Goal: Task Accomplishment & Management: Manage account settings

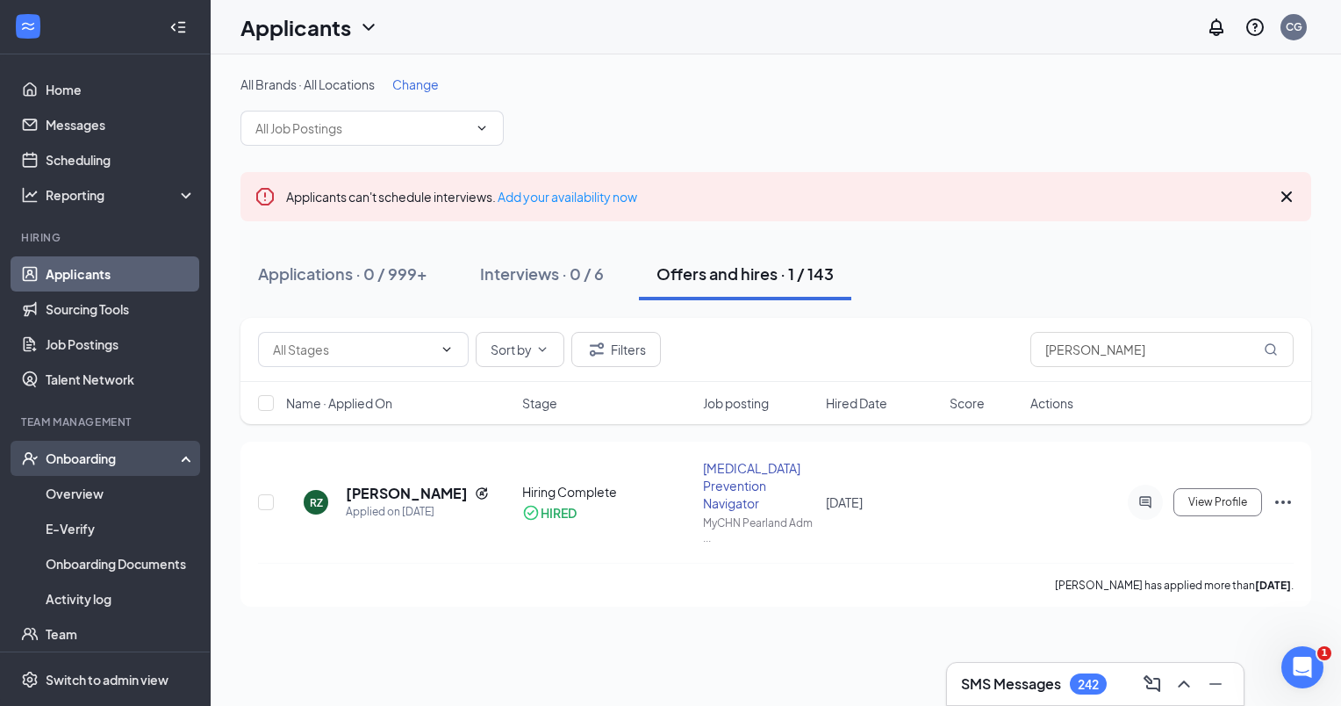
click at [119, 448] on div "Onboarding" at bounding box center [105, 458] width 211 height 35
click at [124, 442] on div "Onboarding" at bounding box center [105, 458] width 211 height 35
click at [79, 279] on link "Applicants" at bounding box center [121, 273] width 150 height 35
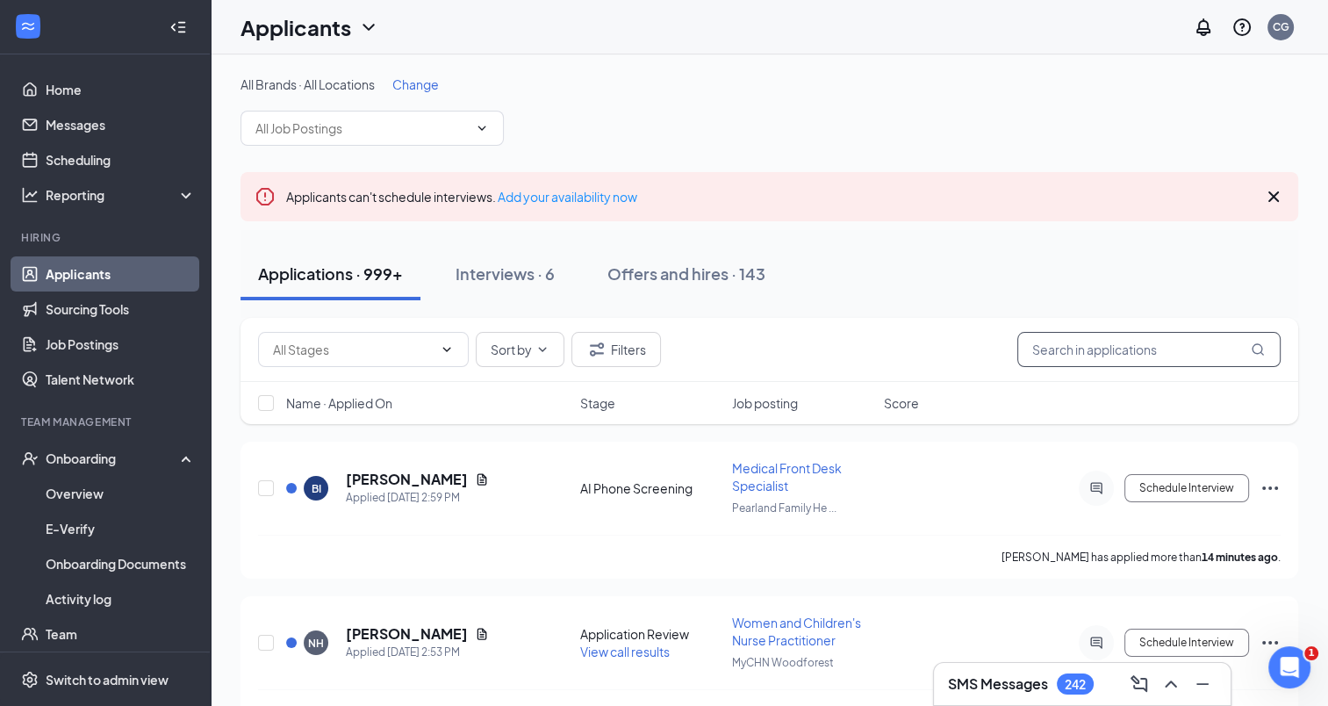
click at [1086, 350] on input "text" at bounding box center [1148, 349] width 263 height 35
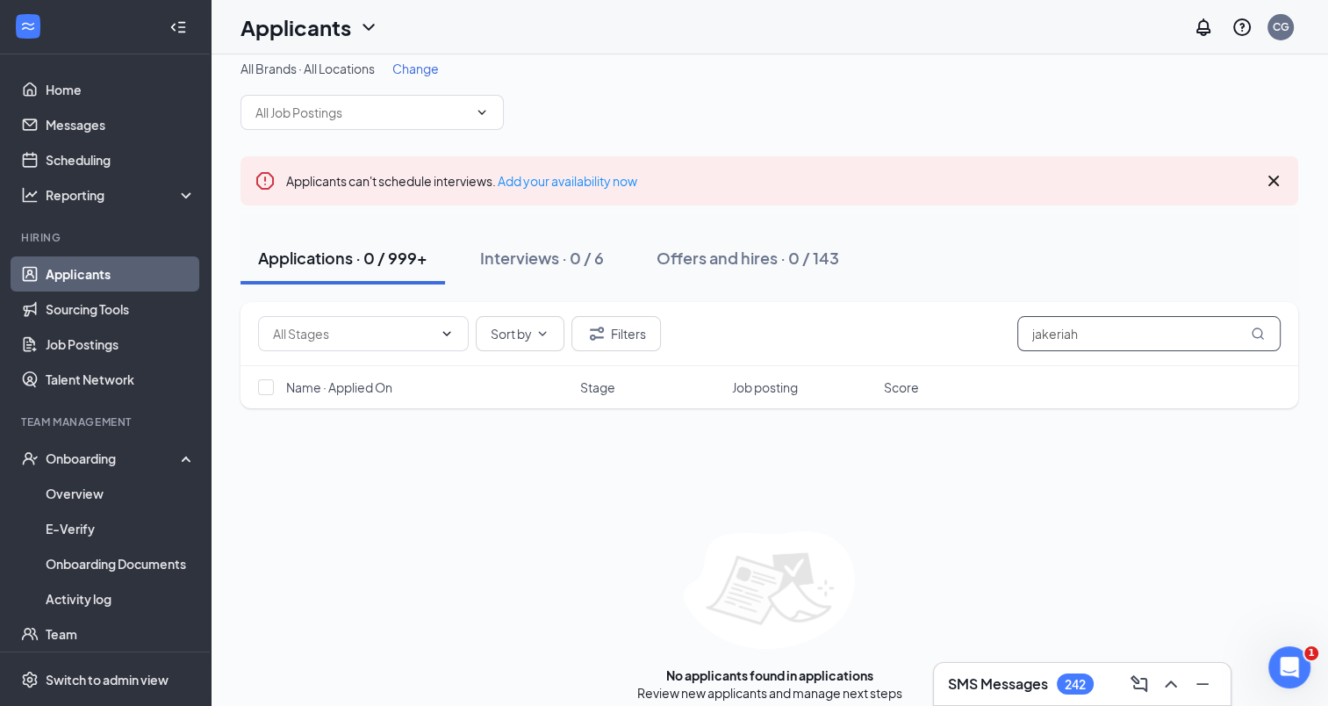
scroll to position [32, 0]
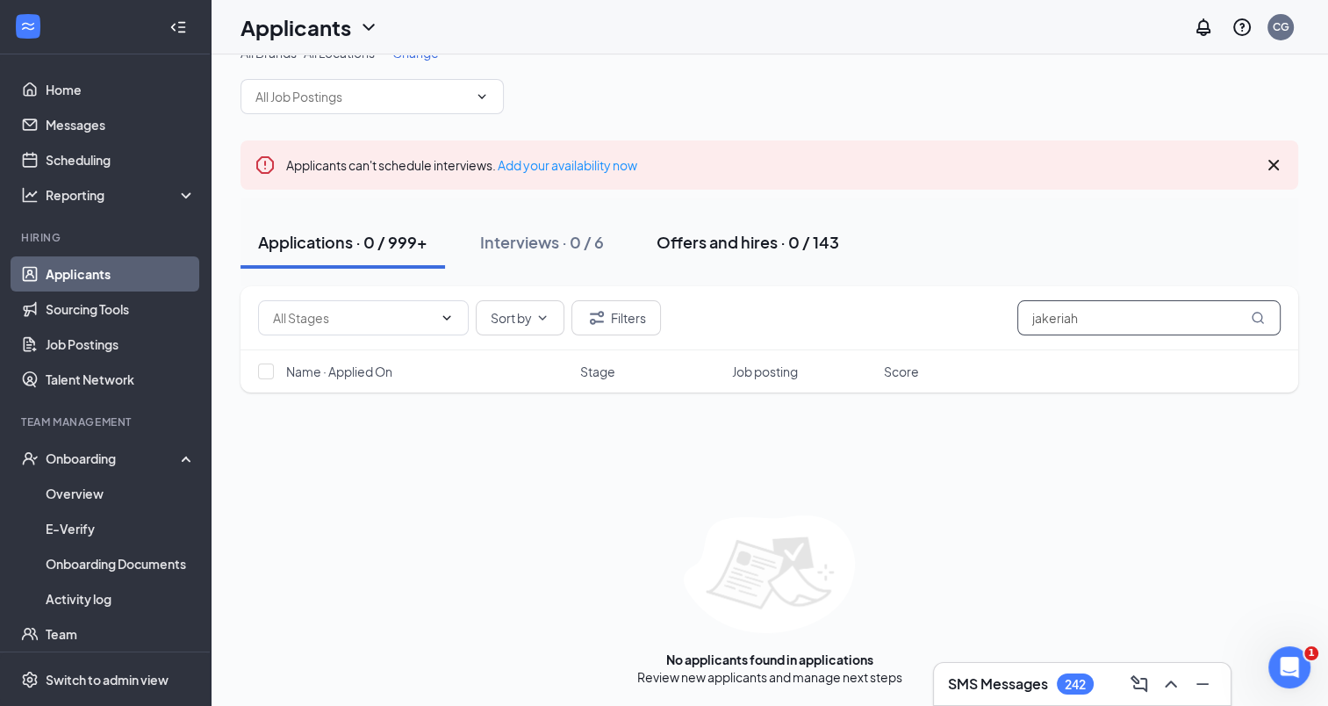
type input "jakeriah"
click at [739, 232] on div "Offers and hires · 0 / 143" at bounding box center [747, 242] width 183 height 22
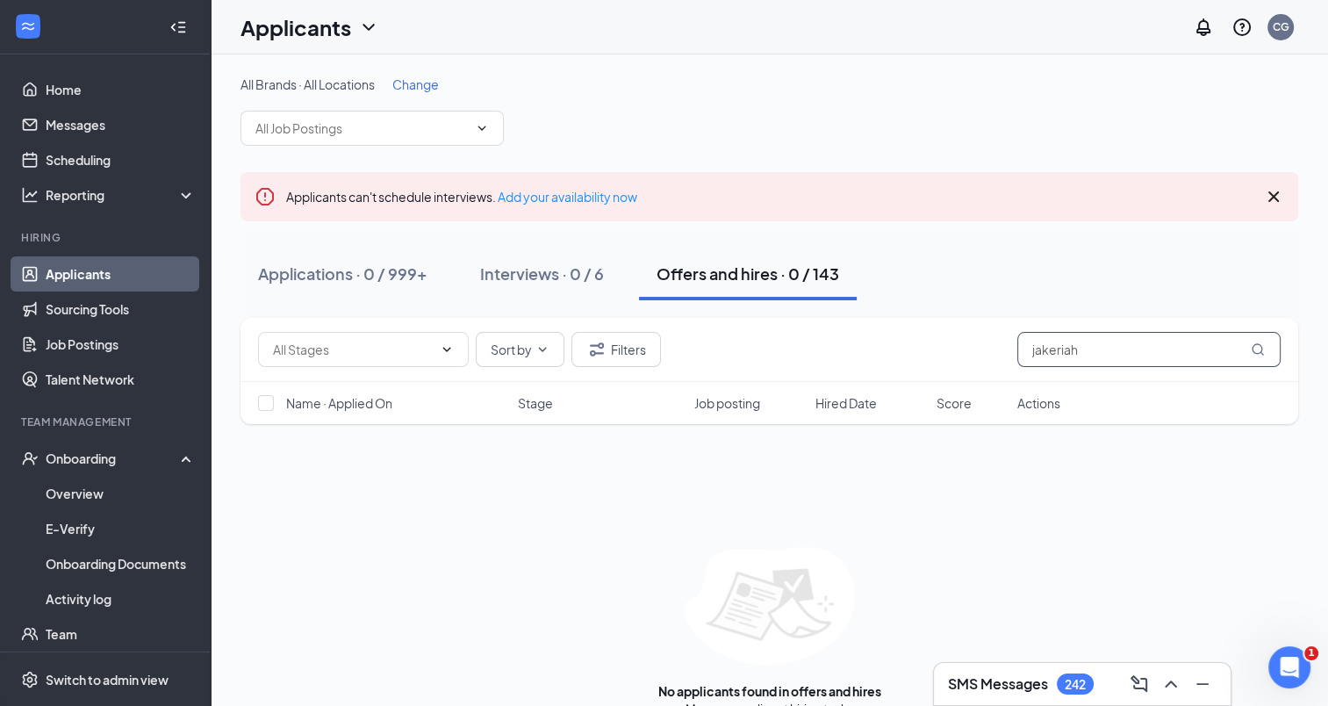
drag, startPoint x: 1130, startPoint y: 355, endPoint x: 987, endPoint y: 359, distance: 143.1
click at [987, 359] on div "Sort by Filters jakeriah" at bounding box center [769, 349] width 1022 height 35
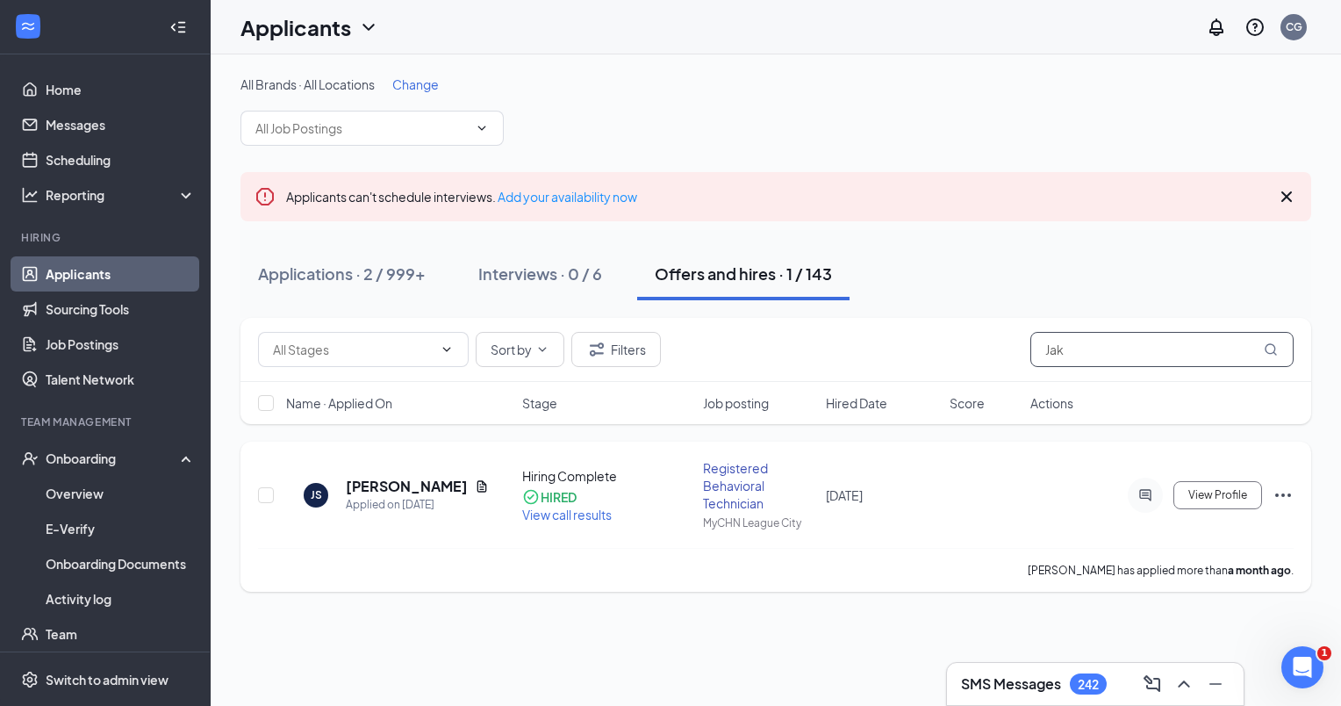
type input "Jak"
click at [1292, 489] on icon "Ellipses" at bounding box center [1282, 494] width 21 height 21
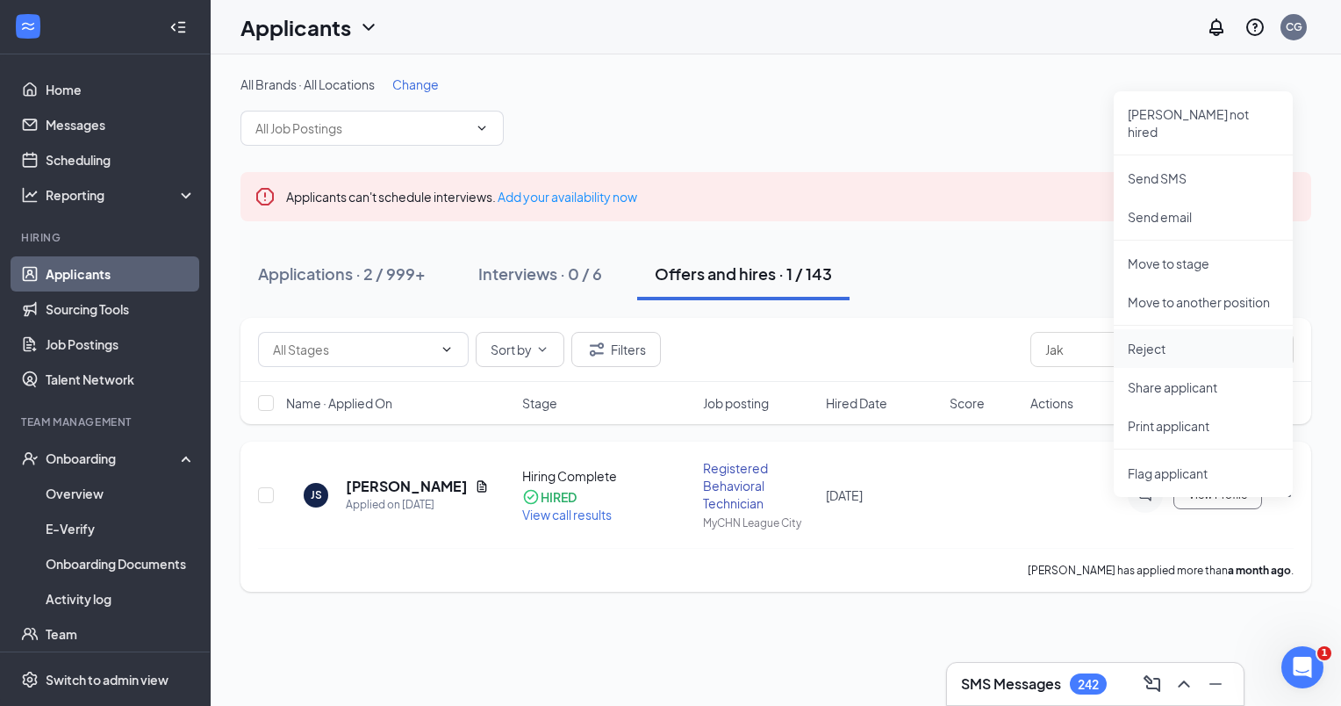
click at [1153, 329] on li "Reject" at bounding box center [1203, 348] width 179 height 39
click at [1153, 319] on body "Home Messages Scheduling Reporting Hiring Applicants Sourcing Tools Job Posting…" at bounding box center [670, 353] width 1341 height 706
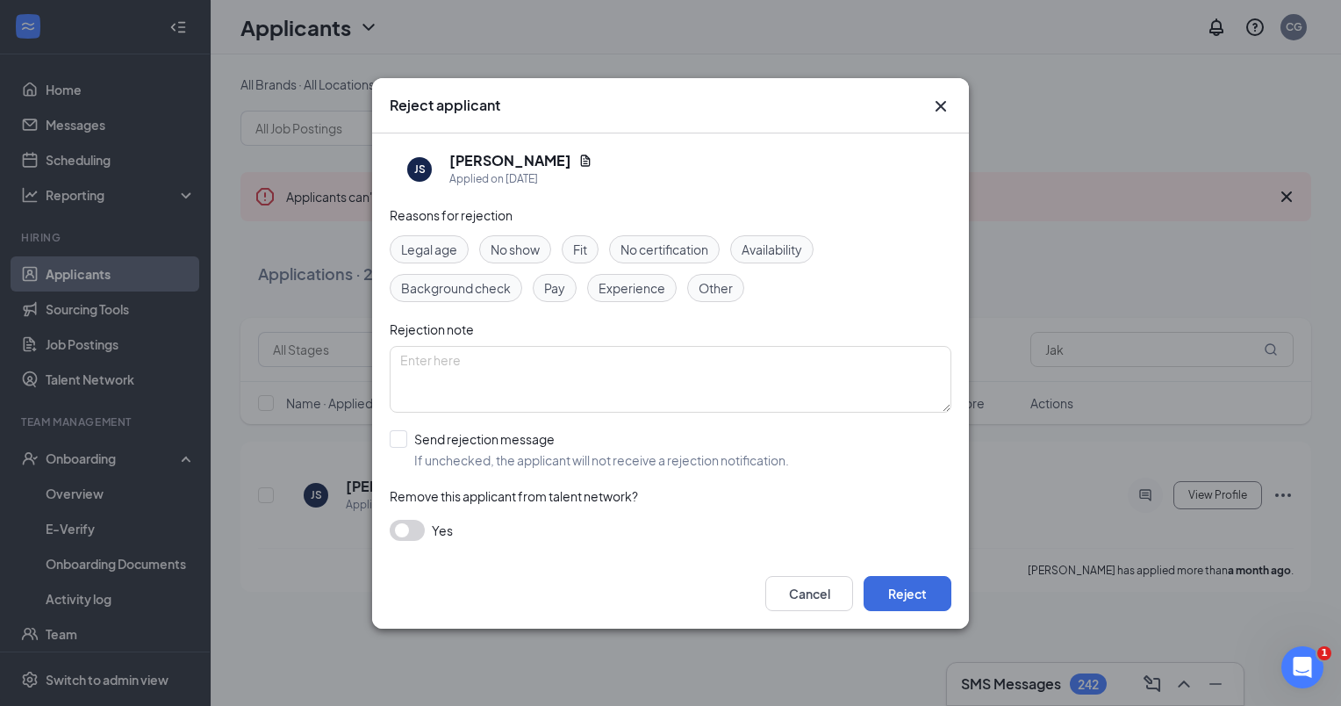
click at [507, 246] on span "No show" at bounding box center [515, 249] width 49 height 19
click at [551, 390] on textarea at bounding box center [671, 379] width 562 height 67
type textarea "hired, accident and then no communication given after to start"
click at [398, 436] on input "Send rejection message If unchecked, the applicant will not receive a rejection…" at bounding box center [589, 449] width 399 height 39
checkbox input "true"
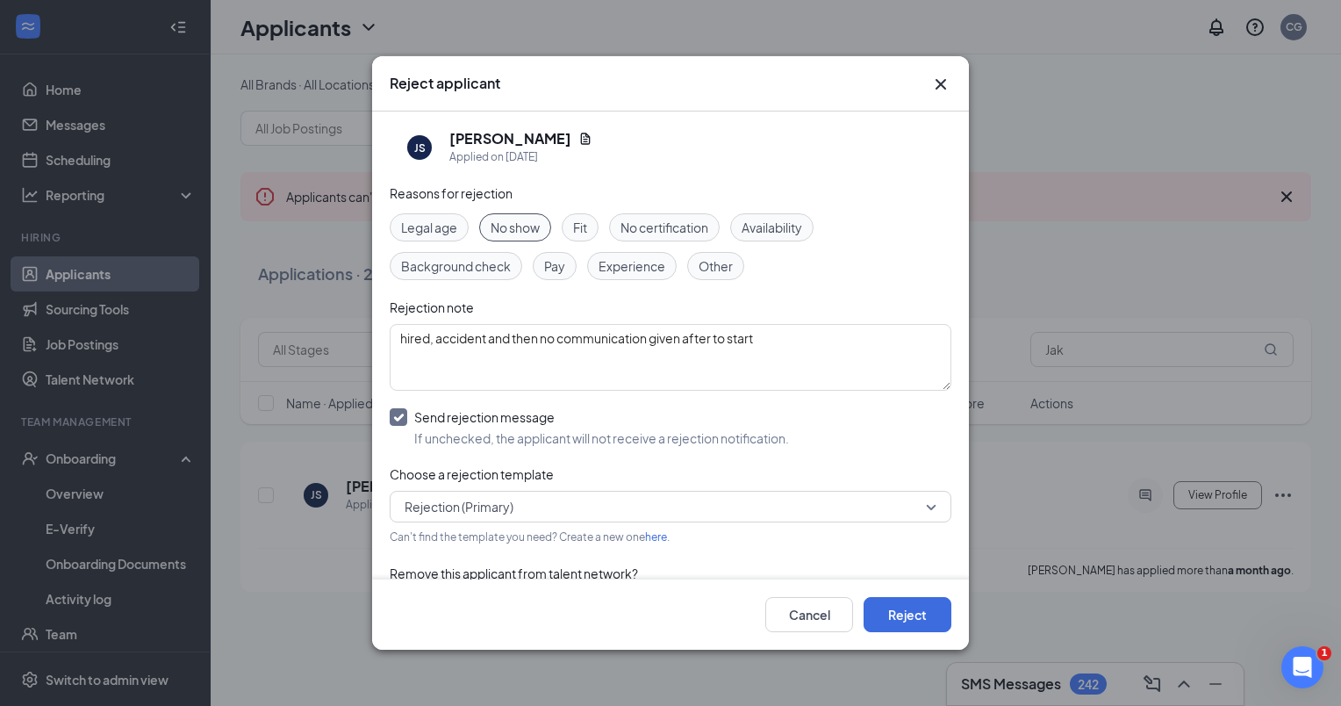
click at [456, 508] on span "Rejection (Primary)" at bounding box center [459, 506] width 109 height 26
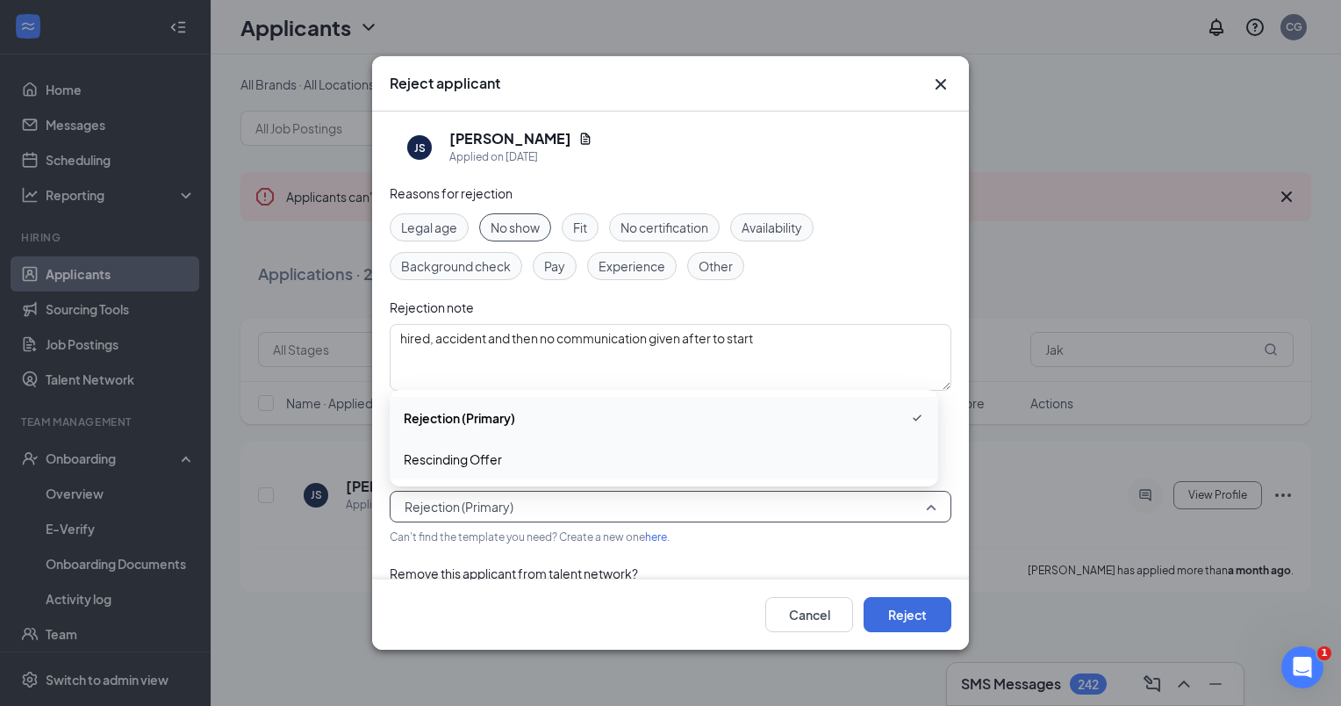
click at [491, 461] on span "Rescinding Offer" at bounding box center [453, 458] width 98 height 19
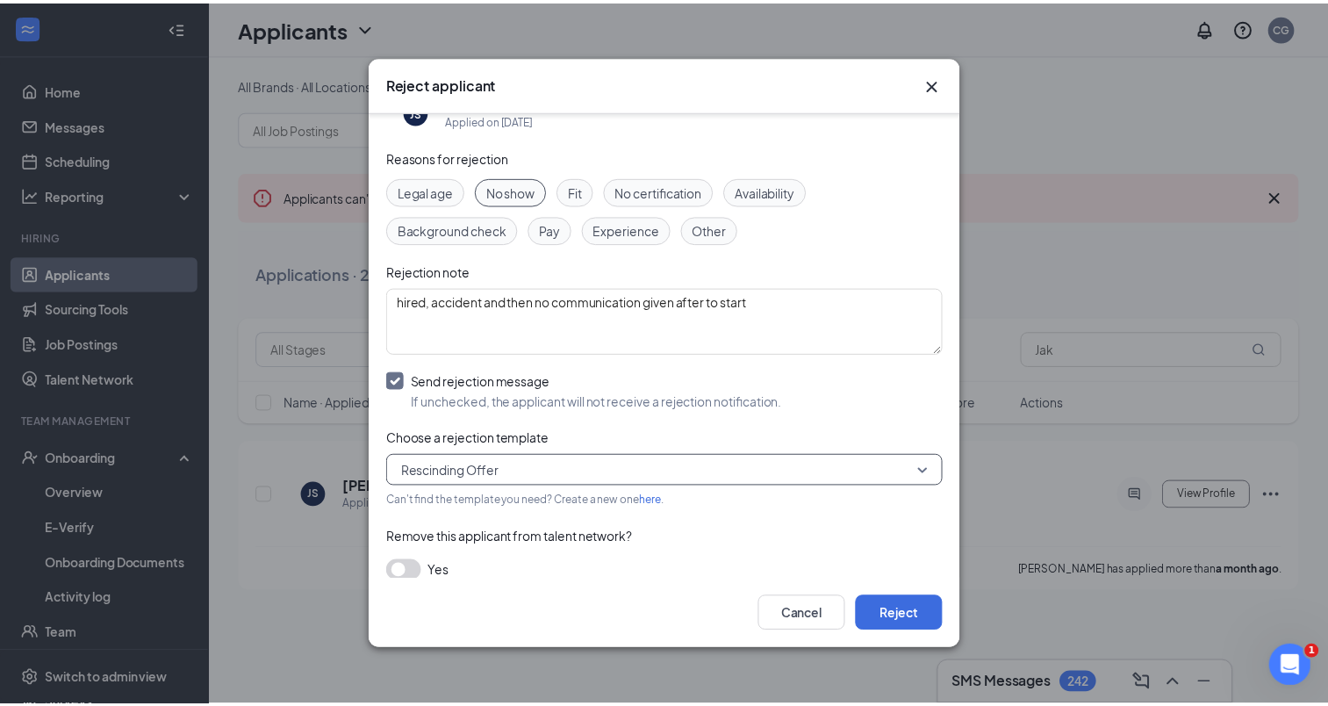
scroll to position [54, 0]
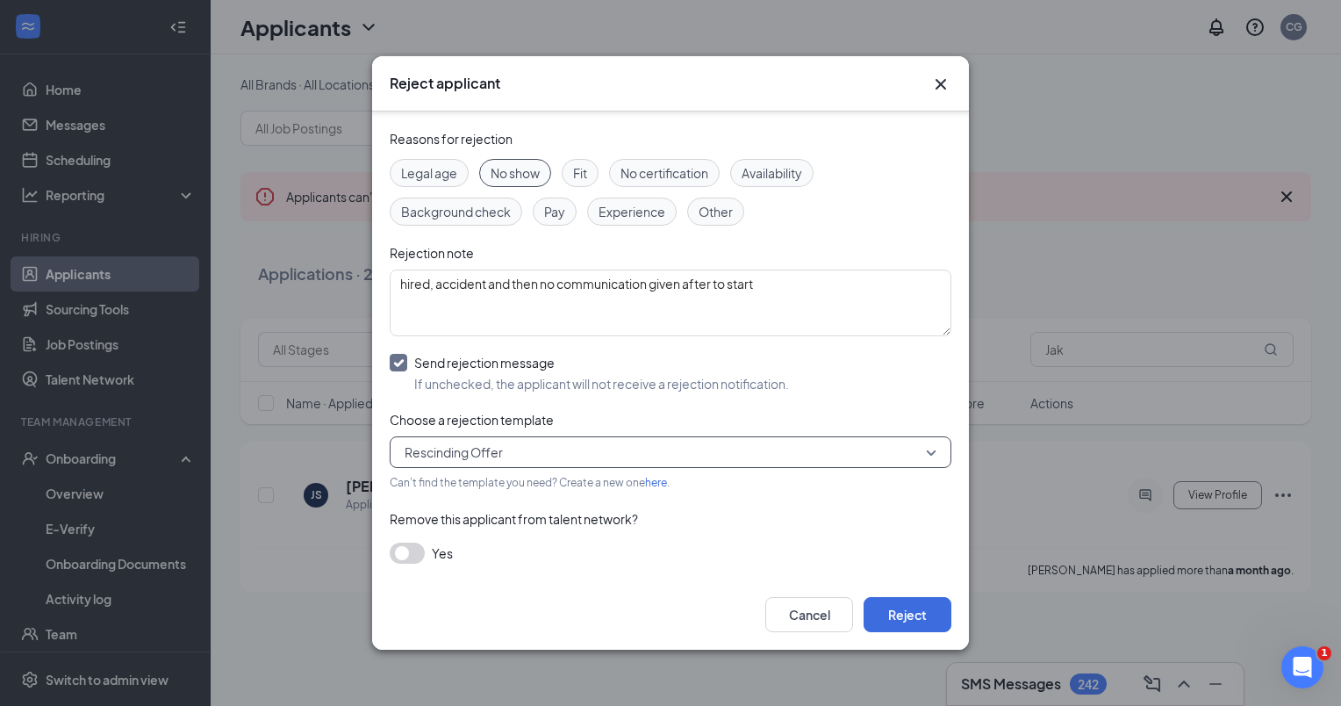
click at [418, 551] on button "button" at bounding box center [407, 552] width 35 height 21
click at [912, 618] on button "Reject" at bounding box center [908, 614] width 88 height 35
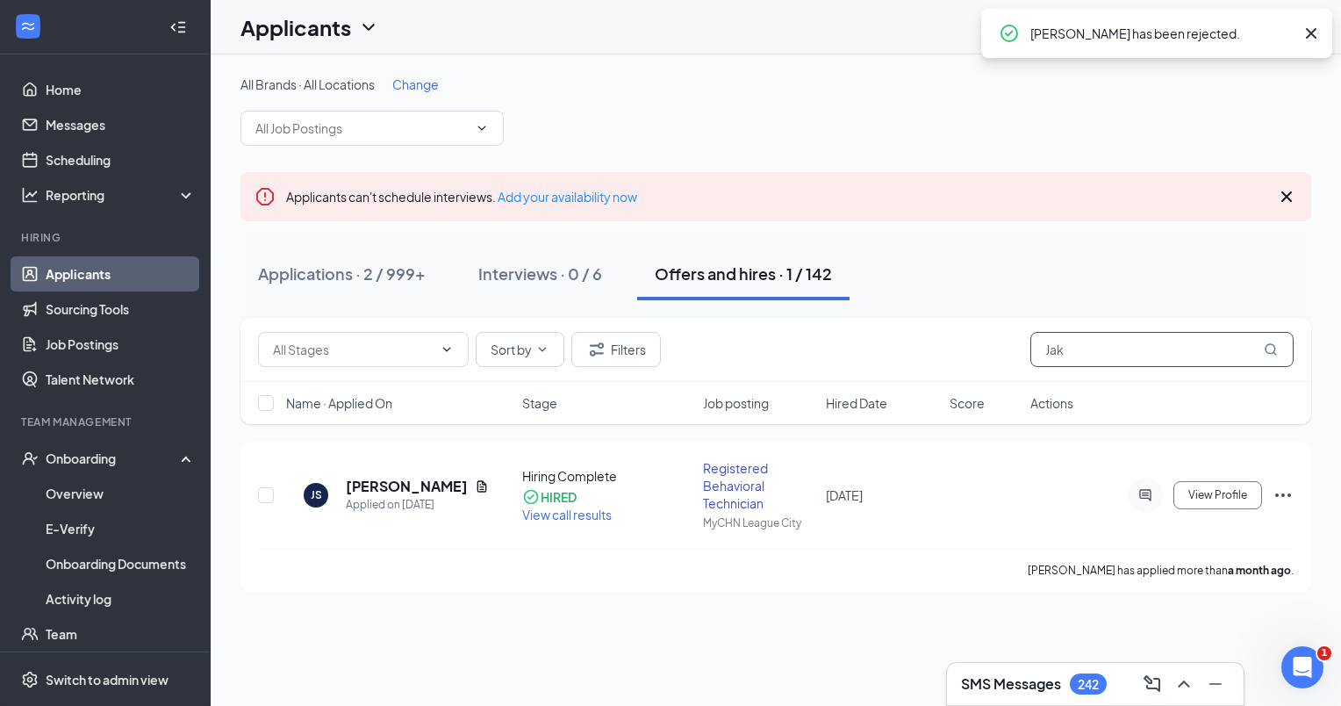
drag, startPoint x: 1079, startPoint y: 352, endPoint x: 1018, endPoint y: 343, distance: 62.1
click at [1021, 344] on div "Sort by Filters Jak" at bounding box center [776, 349] width 1036 height 35
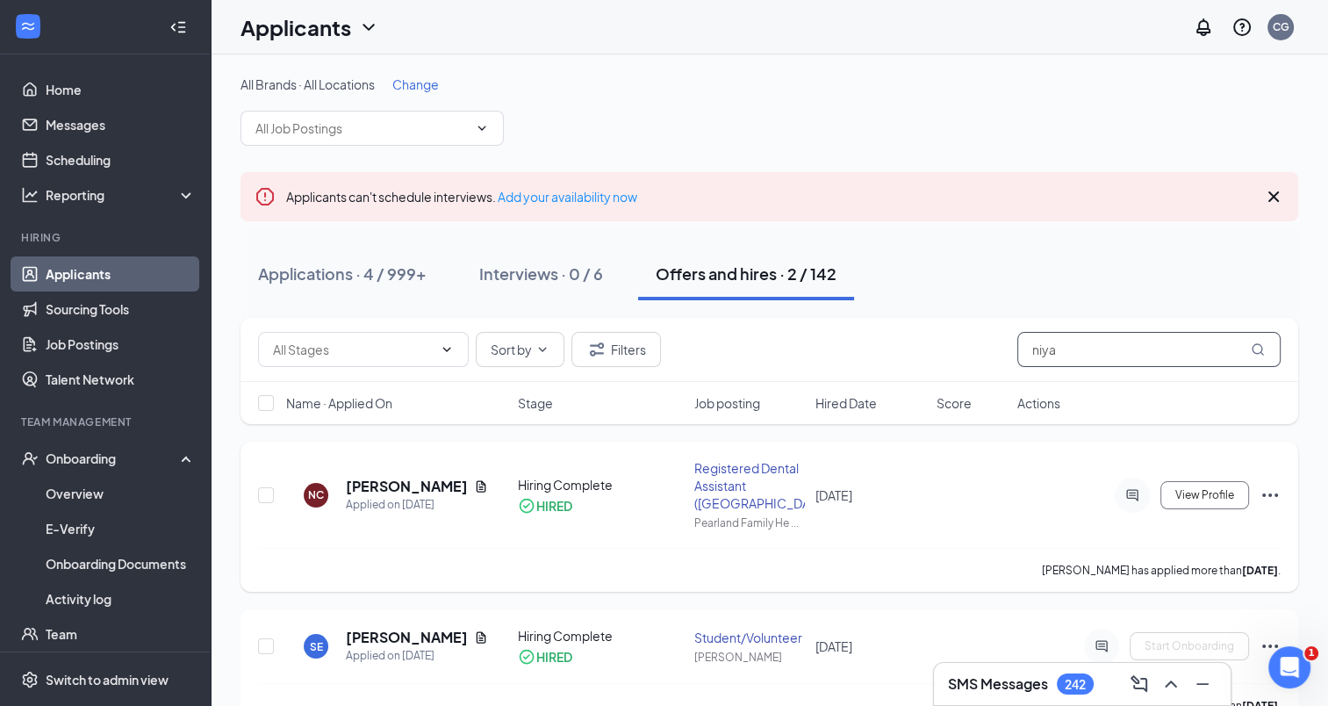
type input "niya"
click at [1271, 486] on icon "Ellipses" at bounding box center [1269, 494] width 21 height 21
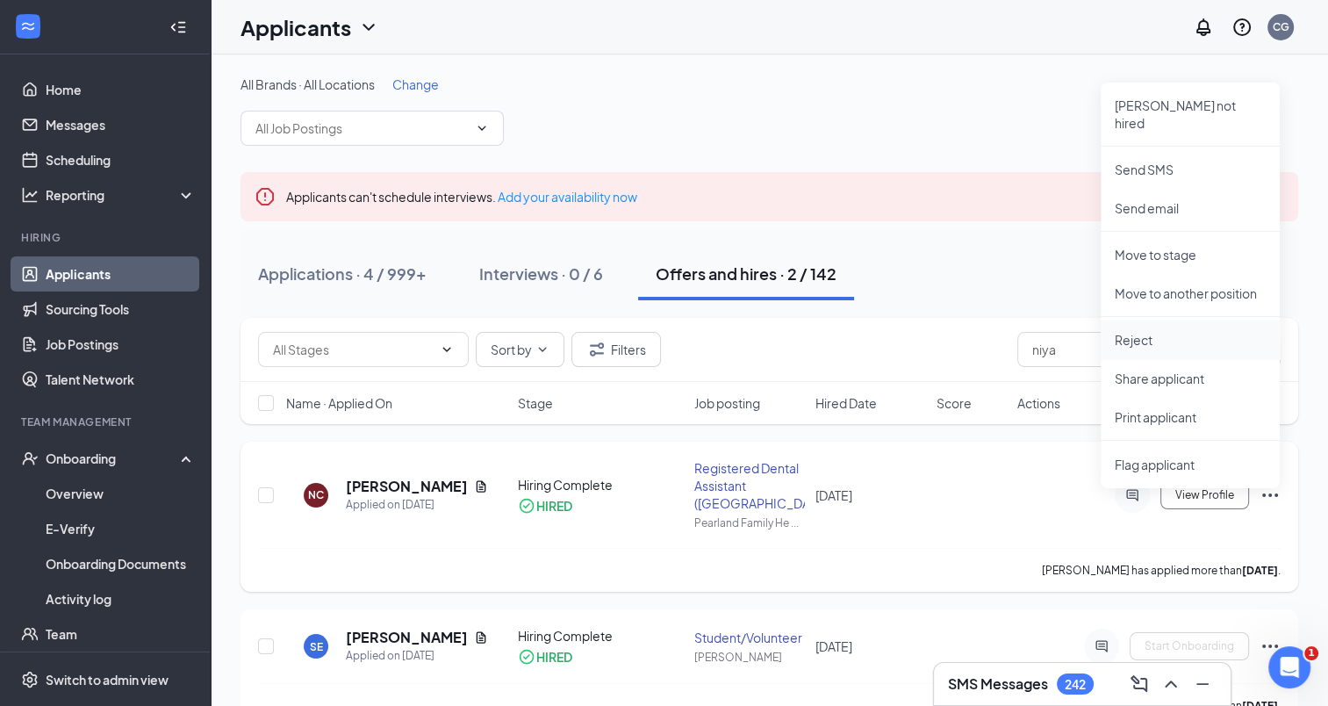
click at [1172, 331] on p "Reject" at bounding box center [1190, 340] width 151 height 18
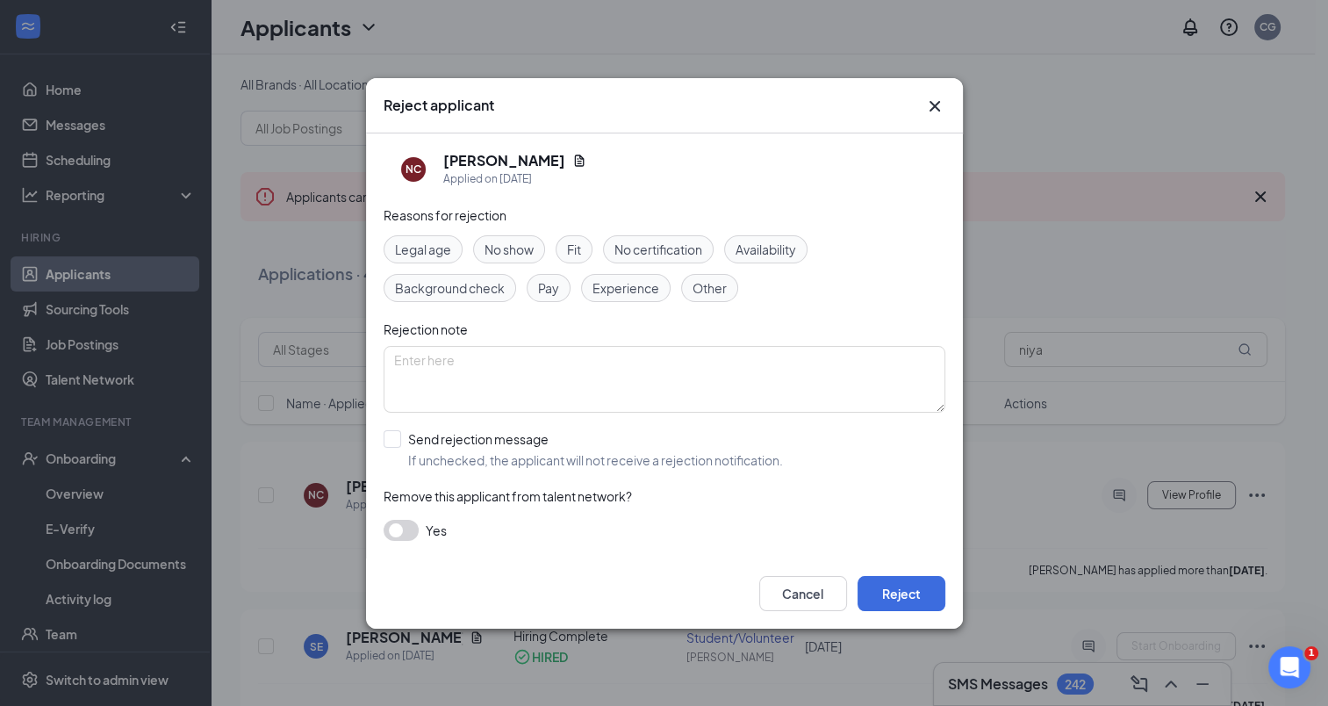
click at [658, 247] on span "No certification" at bounding box center [658, 249] width 88 height 19
click at [444, 386] on textarea at bounding box center [664, 379] width 562 height 67
type textarea "was not licensed. qualified to reapply once she obtains license"
click at [393, 439] on input "Send rejection message If unchecked, the applicant will not receive a rejection…" at bounding box center [582, 449] width 399 height 39
checkbox input "true"
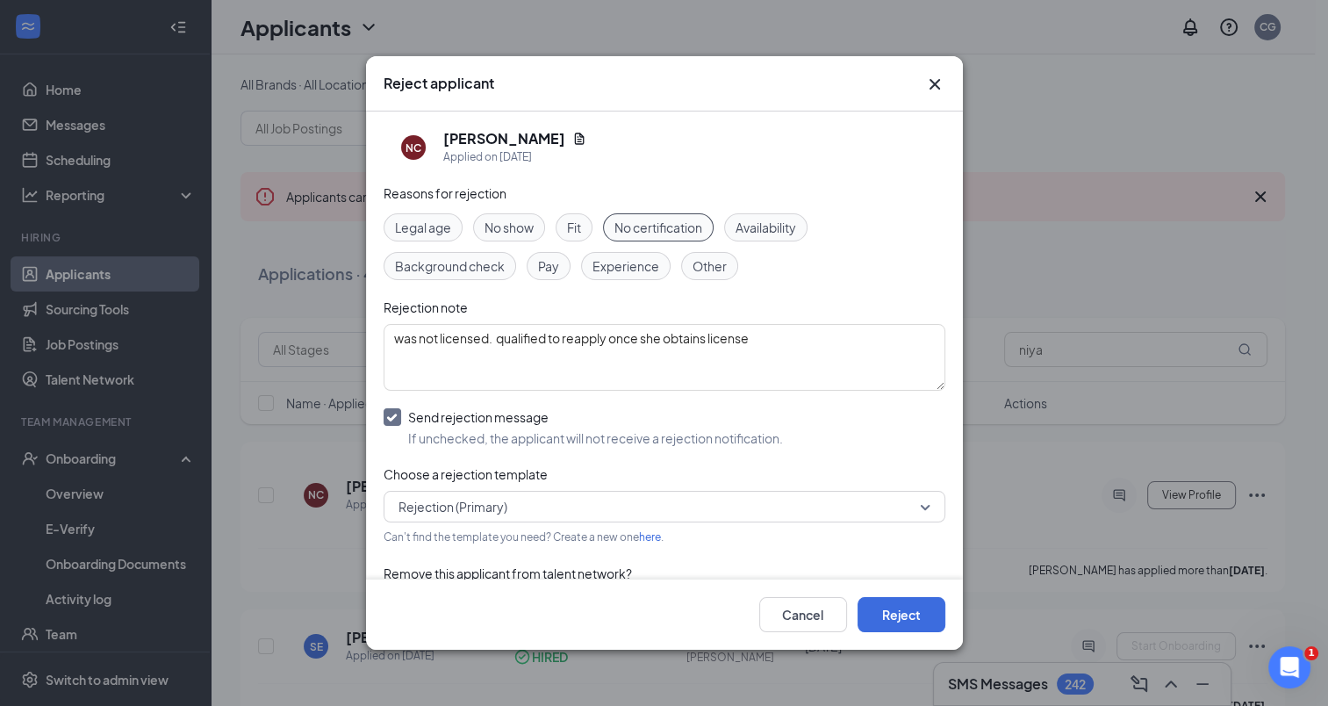
drag, startPoint x: 464, startPoint y: 509, endPoint x: 473, endPoint y: 508, distance: 8.8
click at [470, 508] on span "Rejection (Primary)" at bounding box center [452, 506] width 109 height 26
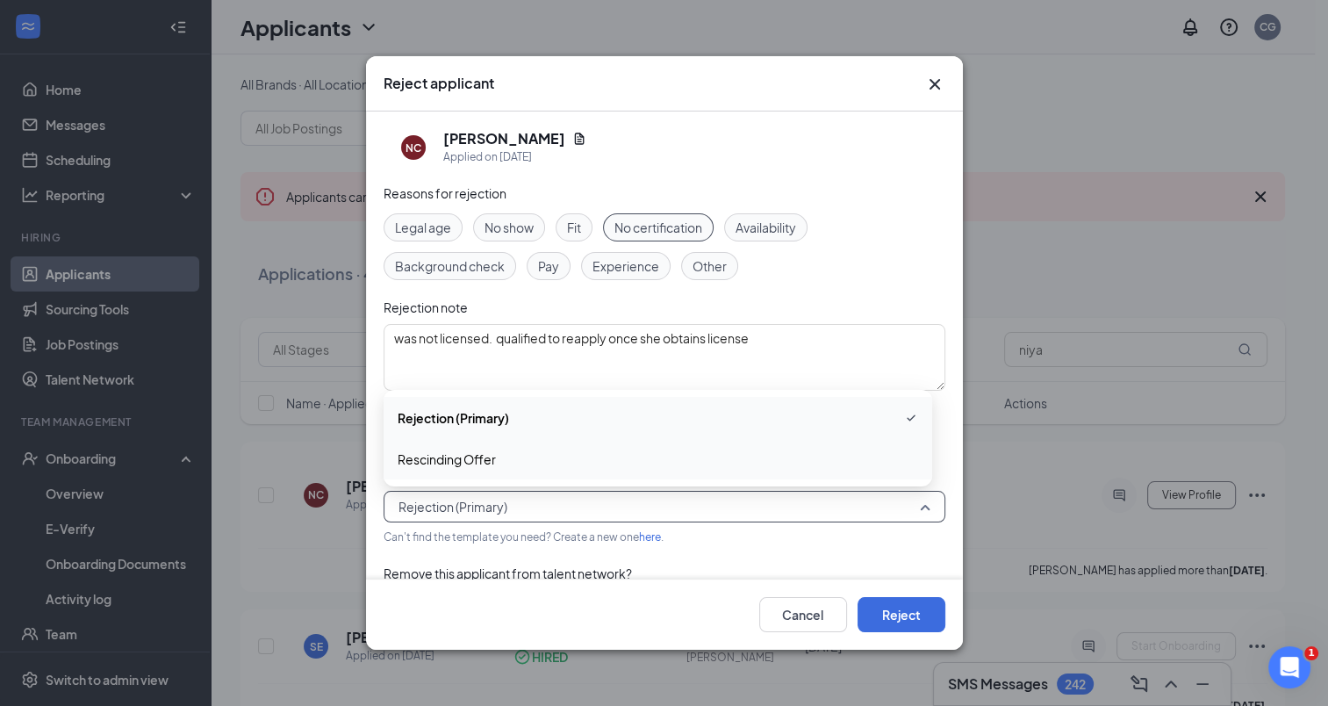
click at [530, 459] on span "Rescinding Offer" at bounding box center [658, 458] width 520 height 19
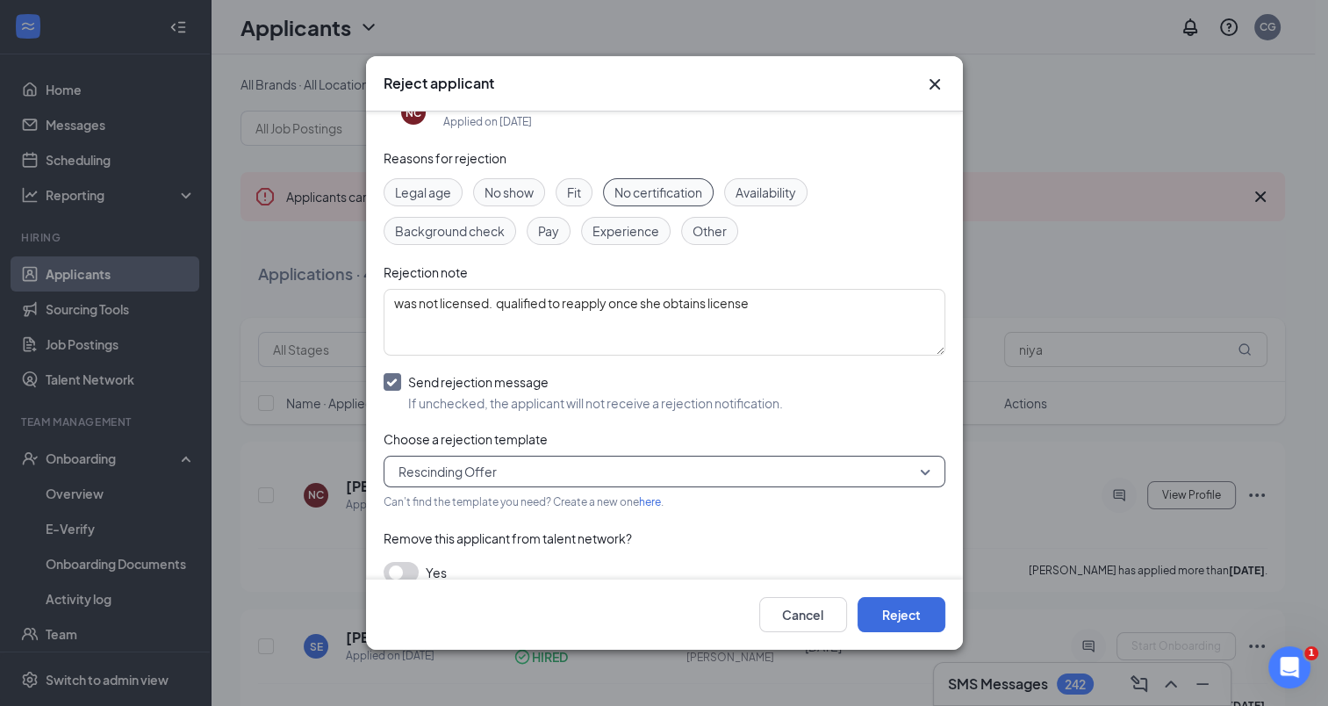
scroll to position [54, 0]
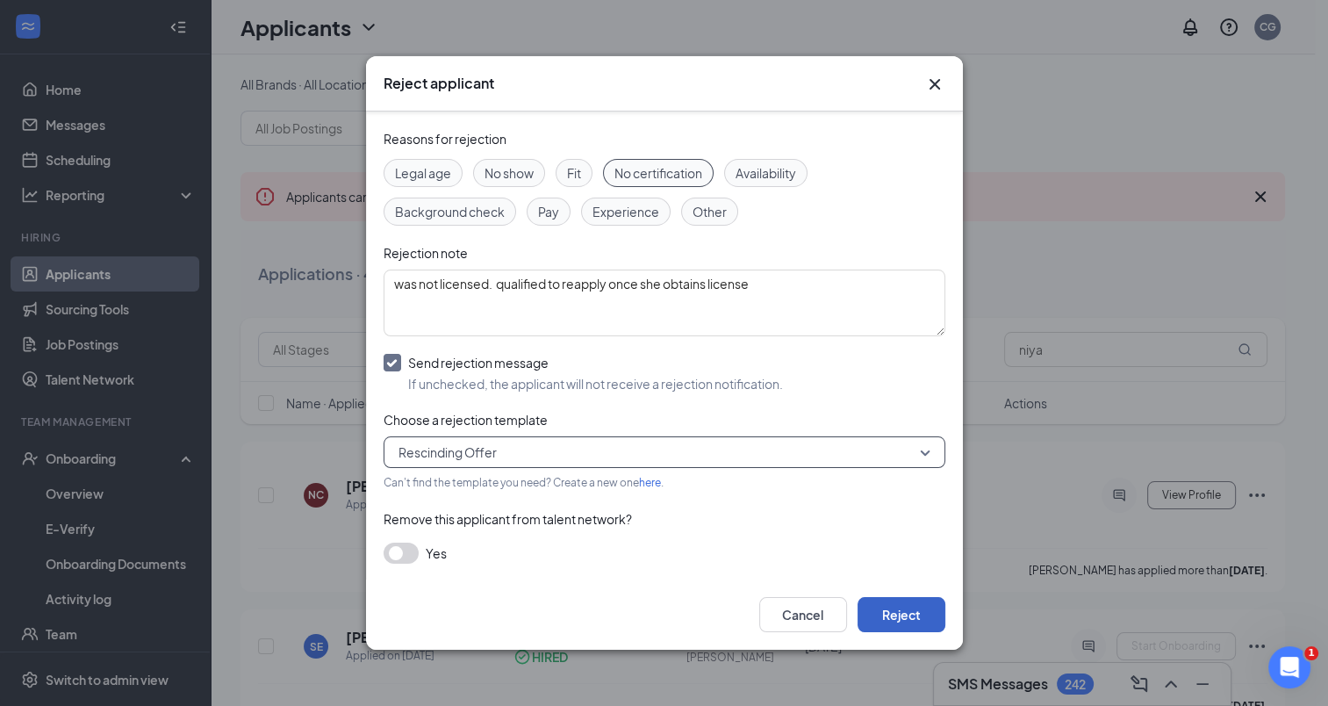
click at [920, 611] on button "Reject" at bounding box center [901, 614] width 88 height 35
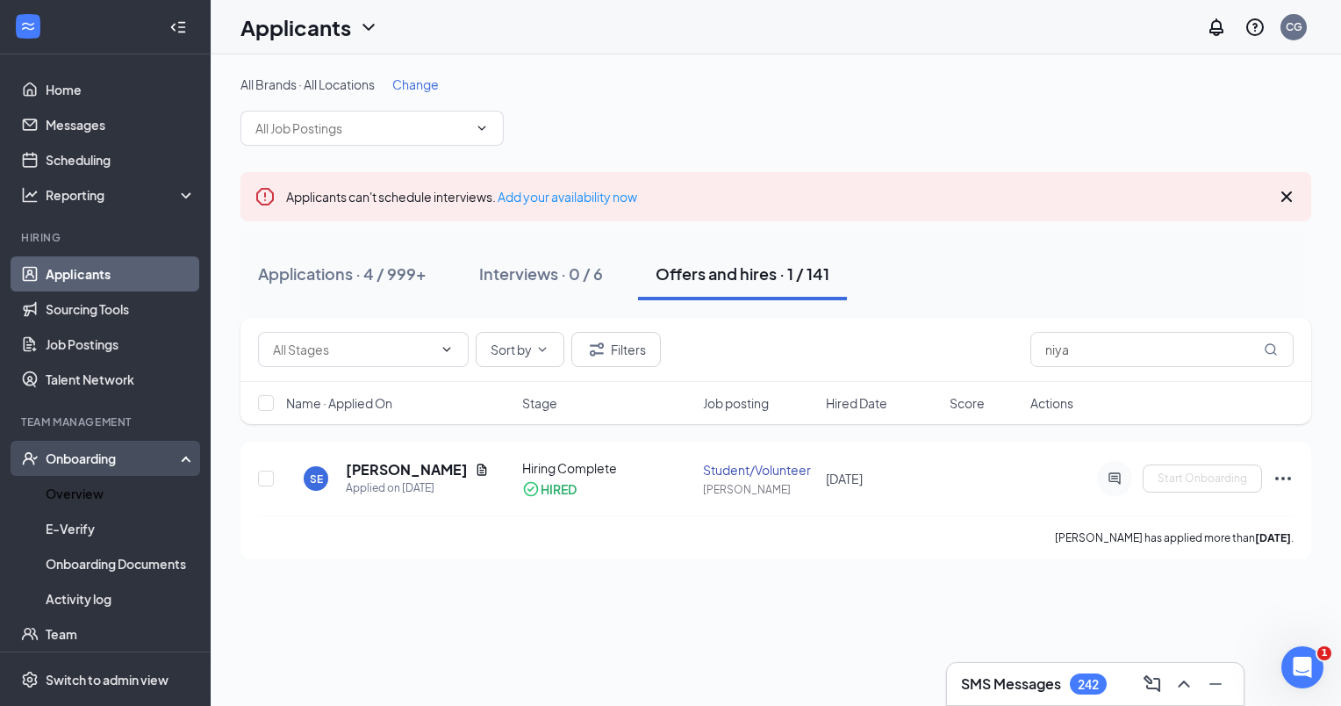
drag, startPoint x: 97, startPoint y: 490, endPoint x: 159, endPoint y: 462, distance: 67.2
click at [97, 490] on link "Overview" at bounding box center [121, 493] width 150 height 35
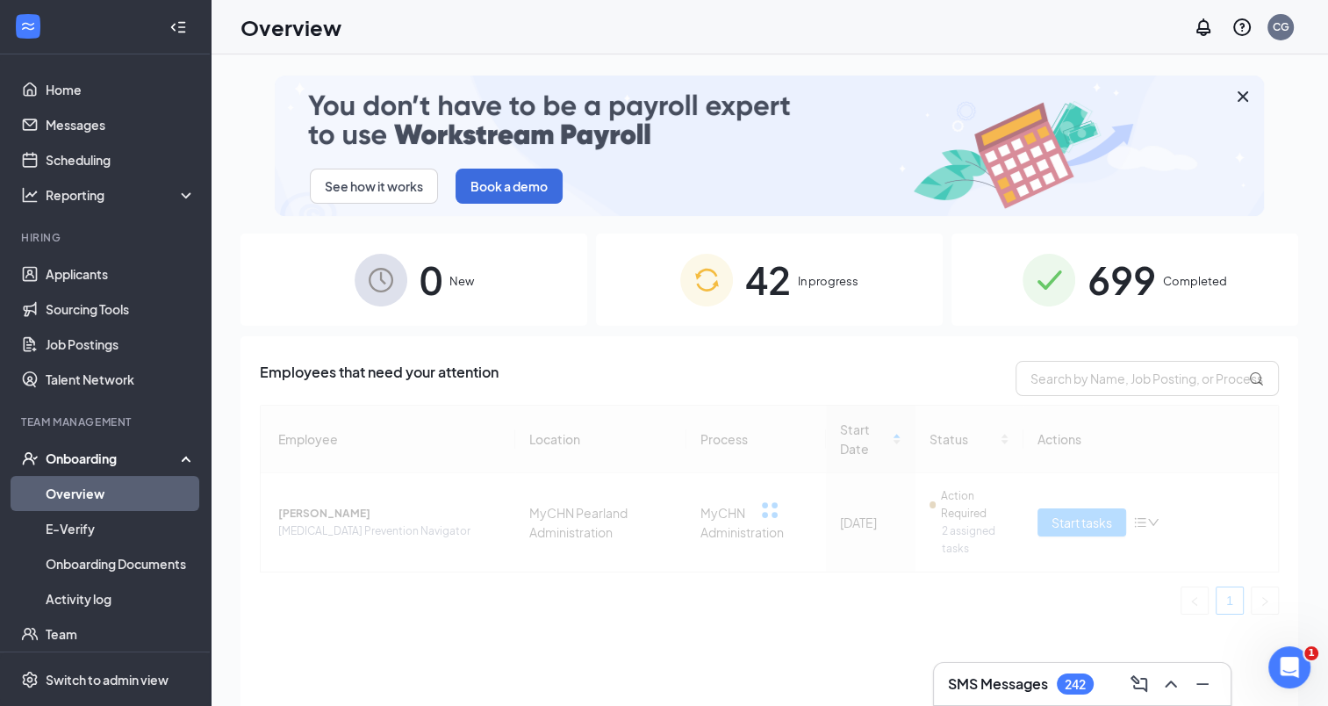
click at [799, 258] on div "42 In progress" at bounding box center [769, 279] width 347 height 92
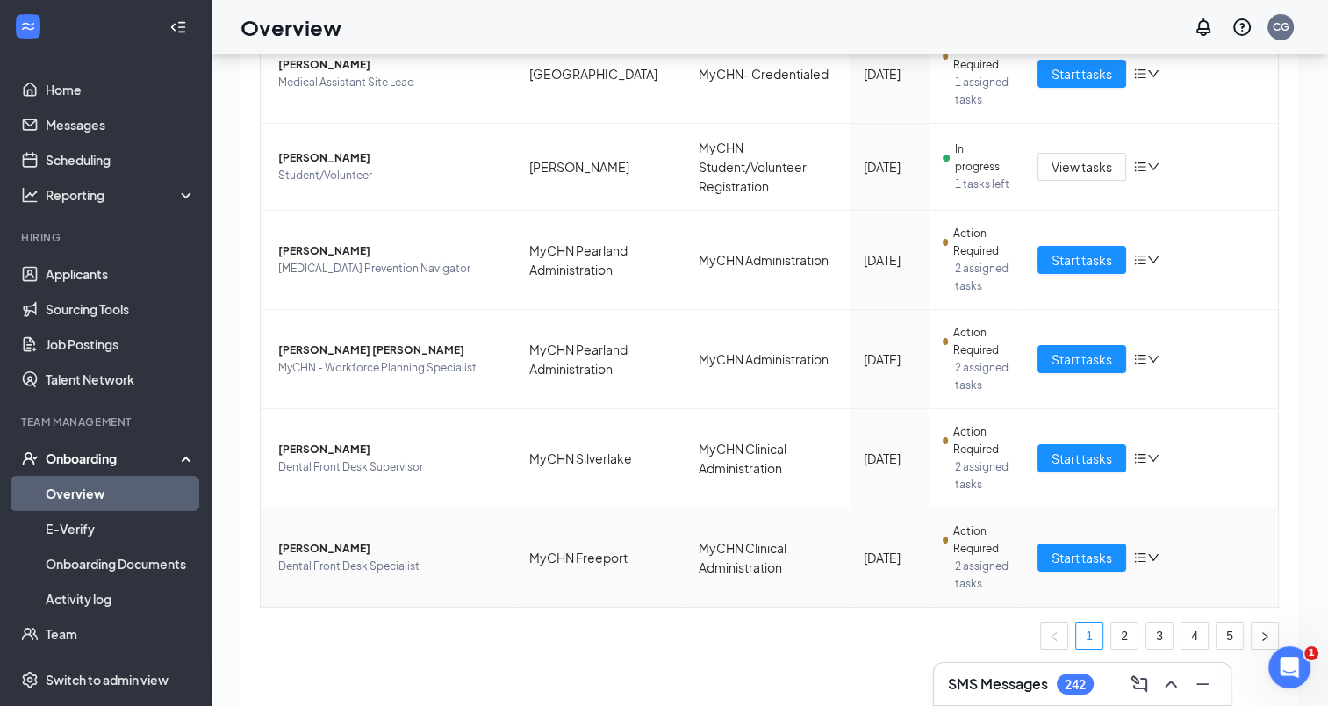
scroll to position [79, 0]
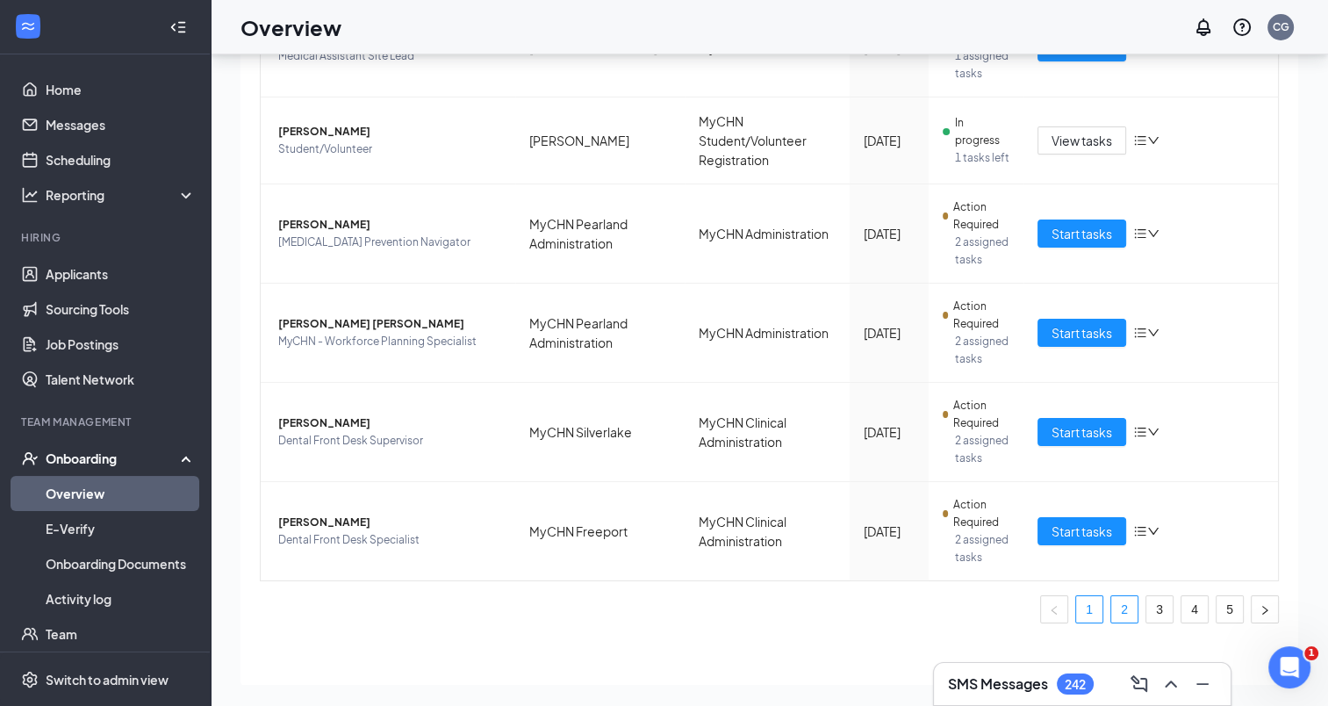
click at [1111, 600] on link "2" at bounding box center [1124, 609] width 26 height 26
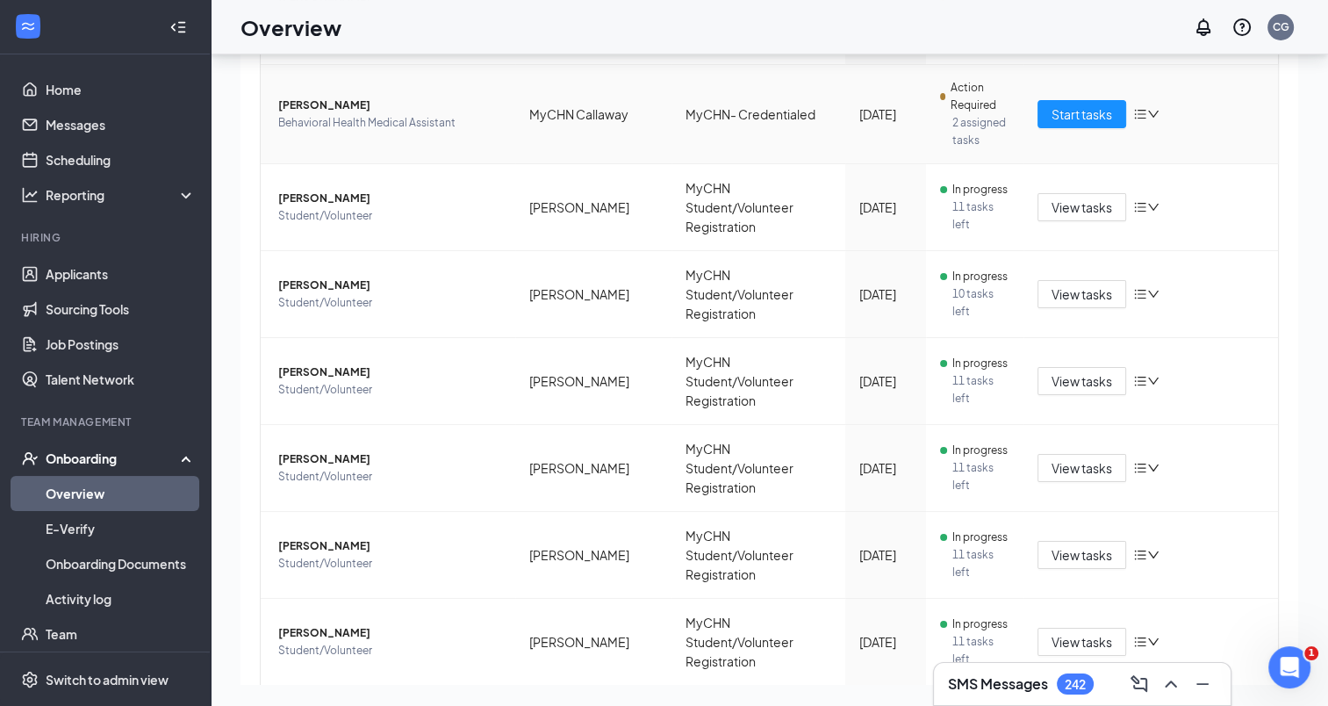
scroll to position [564, 0]
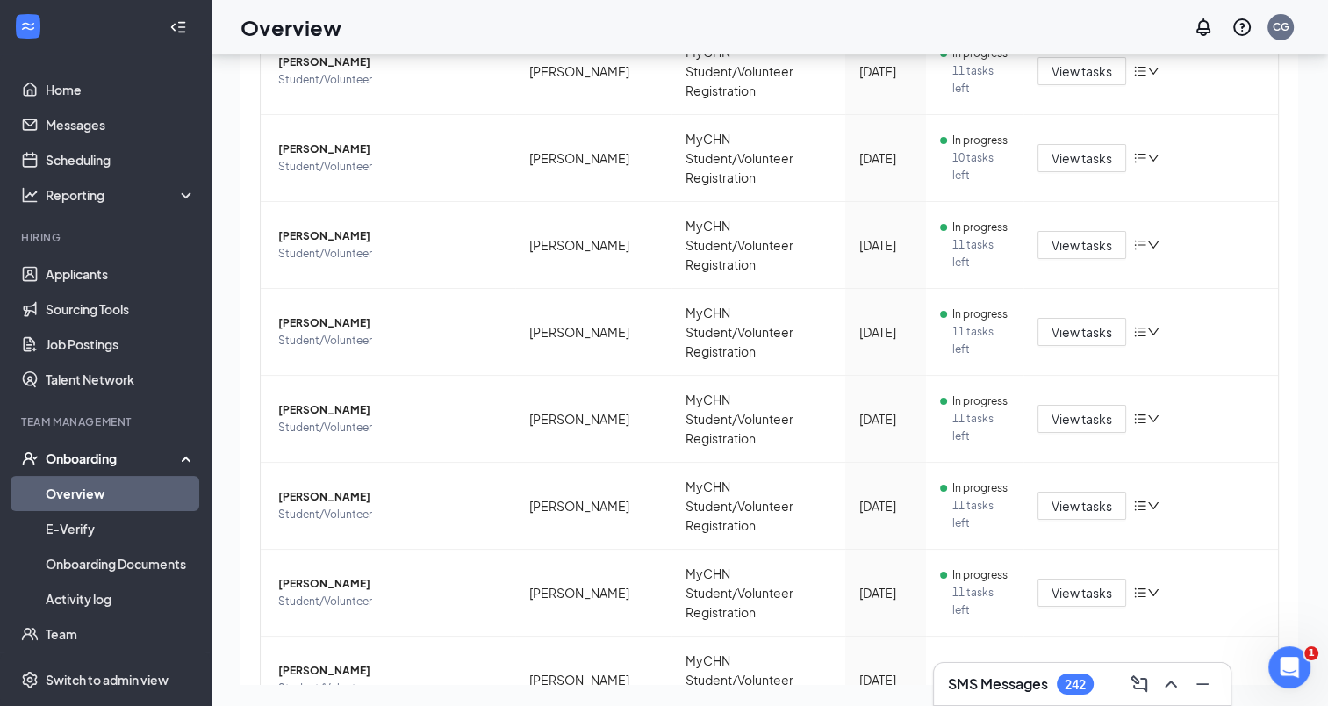
drag, startPoint x: 1146, startPoint y: 595, endPoint x: 964, endPoint y: 628, distance: 184.7
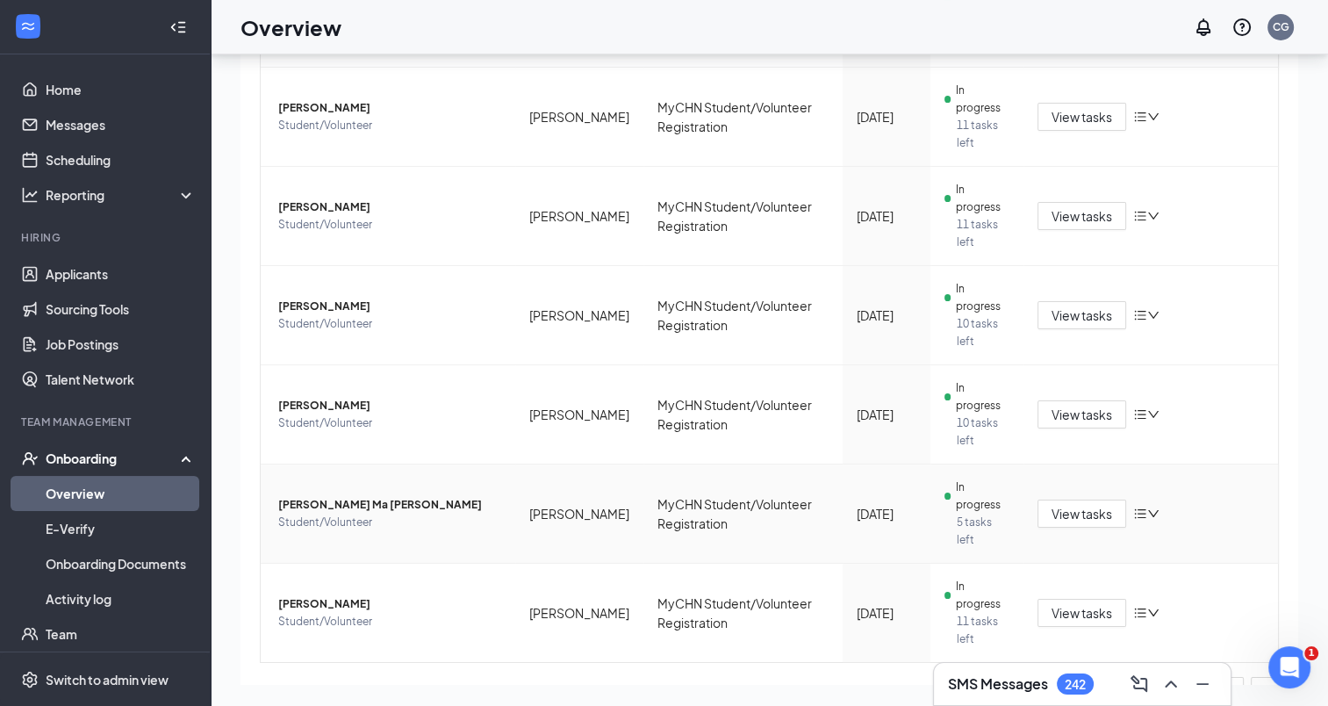
scroll to position [799, 0]
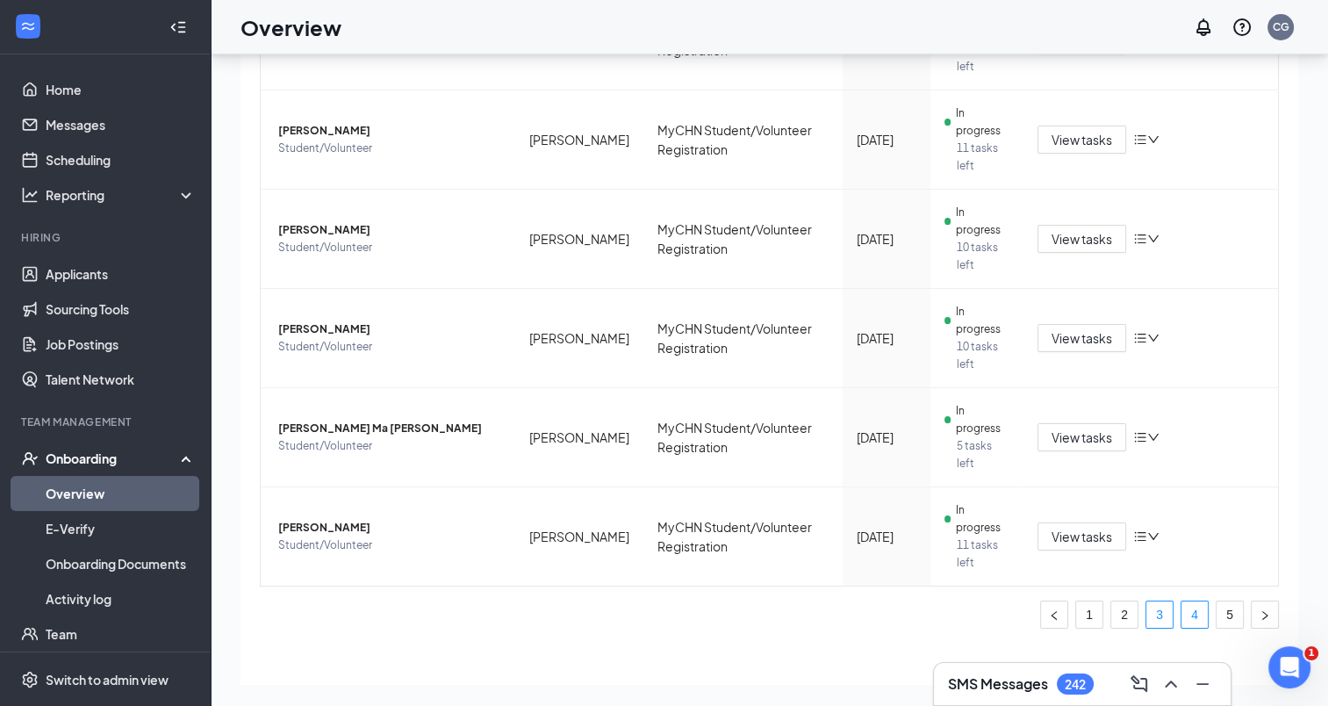
click at [1181, 601] on link "4" at bounding box center [1194, 614] width 26 height 26
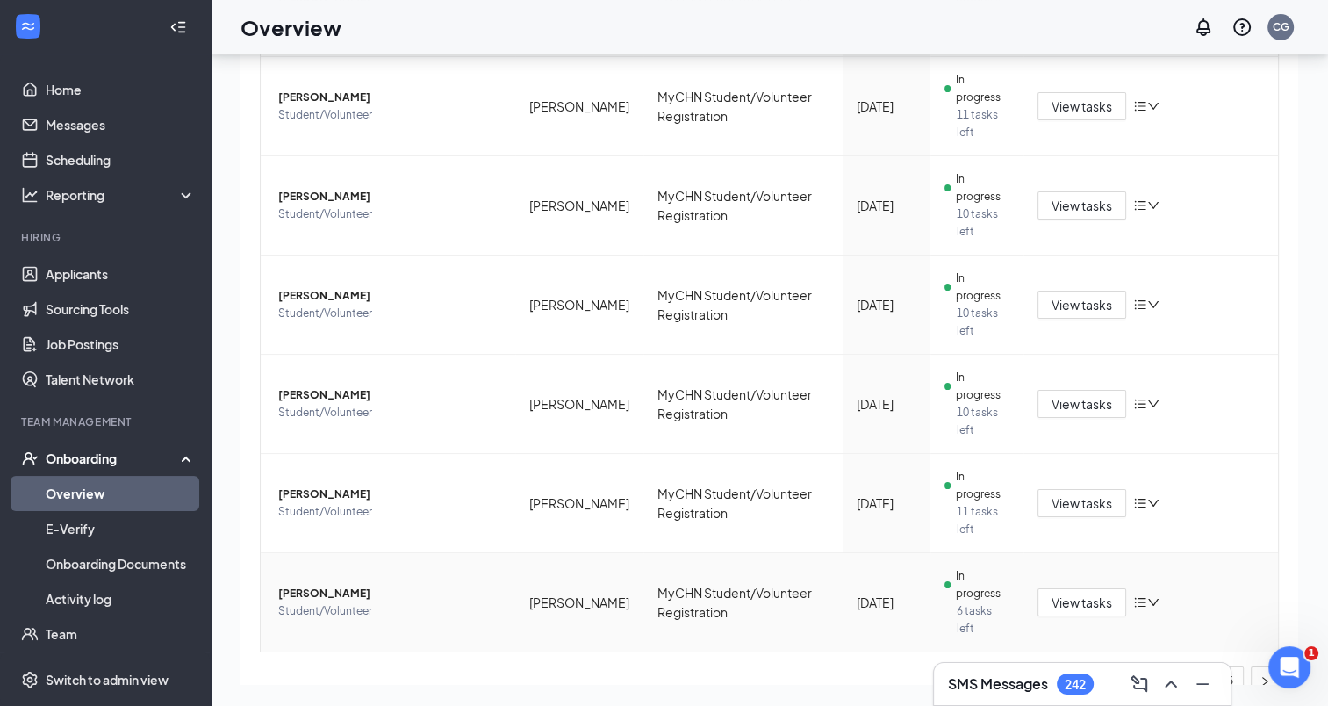
scroll to position [764, 0]
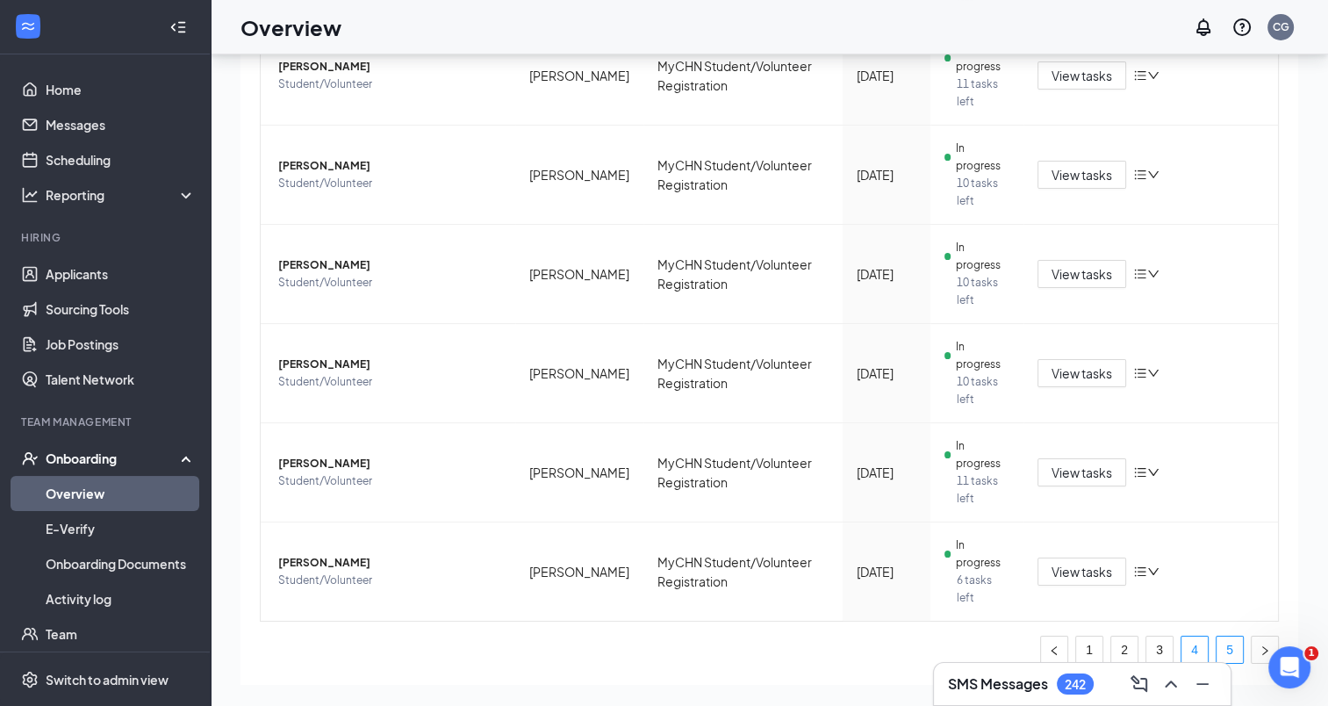
click at [1216, 636] on link "5" at bounding box center [1229, 649] width 26 height 26
